Goal: Information Seeking & Learning: Learn about a topic

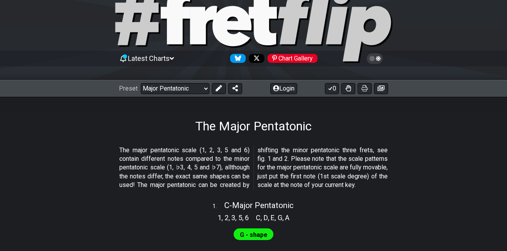
scroll to position [32, 0]
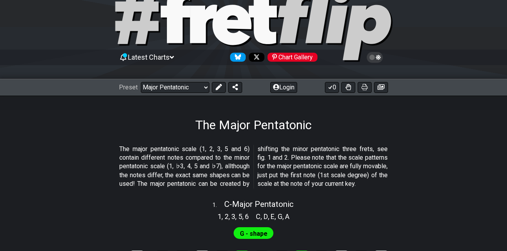
click at [174, 55] on icon at bounding box center [172, 57] width 4 height 7
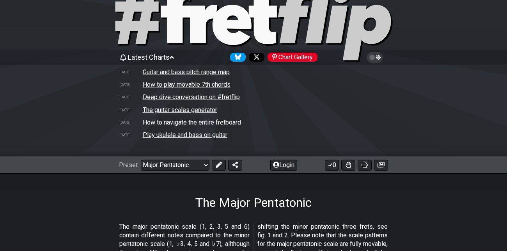
click at [175, 72] on td "Guitar and bass pitch range map" at bounding box center [186, 72] width 88 height 8
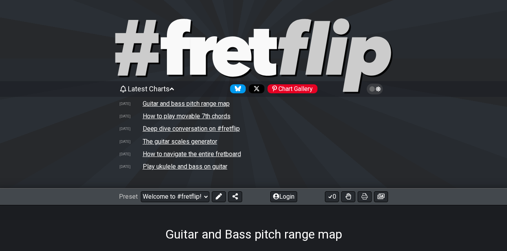
click at [174, 154] on td "How to navigate the entire fretboard" at bounding box center [191, 154] width 99 height 8
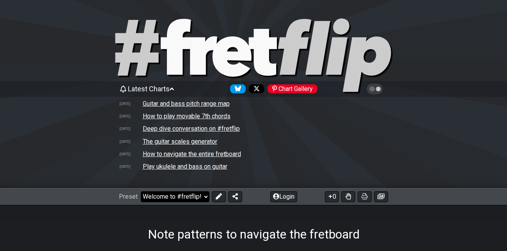
click at [204, 199] on select "Welcome to #fretflip! Initial Preset Custom Preset Minor Pentatonic Major Penta…" at bounding box center [175, 196] width 69 height 11
click at [141, 191] on select "Welcome to #fretflip! Initial Preset Custom Preset Minor Pentatonic Major Penta…" at bounding box center [175, 196] width 69 height 11
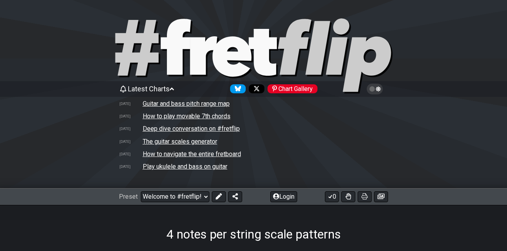
select select "/4nps"
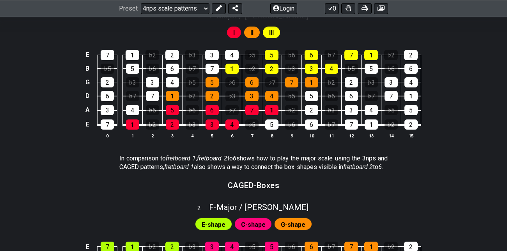
scroll to position [343, 0]
